Goal: Task Accomplishment & Management: Manage account settings

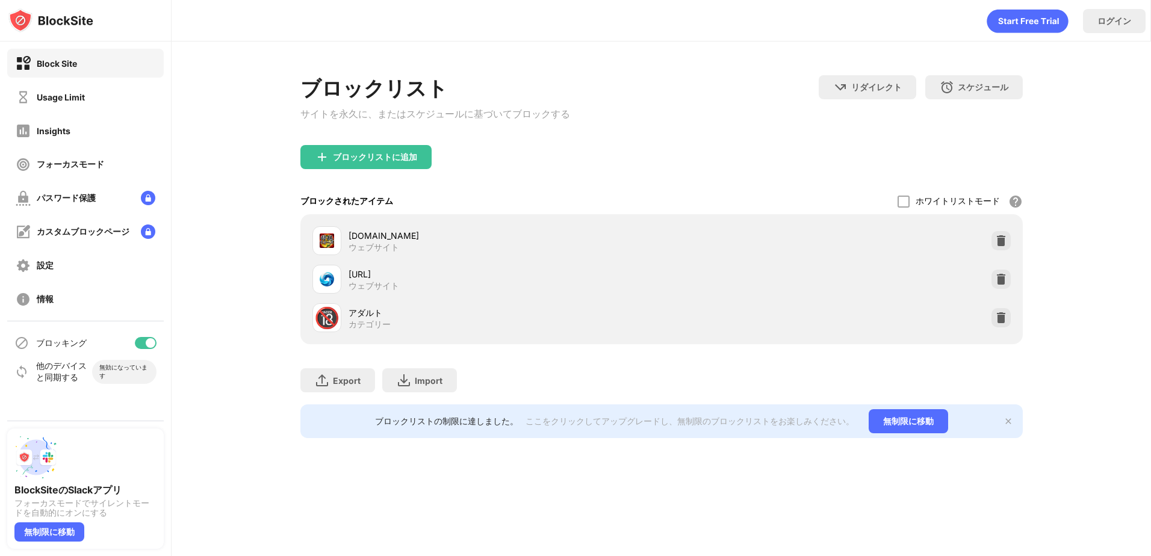
drag, startPoint x: 391, startPoint y: 278, endPoint x: 333, endPoint y: 275, distance: 58.5
click at [333, 275] on div "[URL] ウェブサイト" at bounding box center [486, 279] width 349 height 29
click at [1003, 272] on div "[URL] ウェブサイト" at bounding box center [662, 279] width 708 height 39
click at [998, 278] on img at bounding box center [1001, 279] width 12 height 12
